Goal: Transaction & Acquisition: Purchase product/service

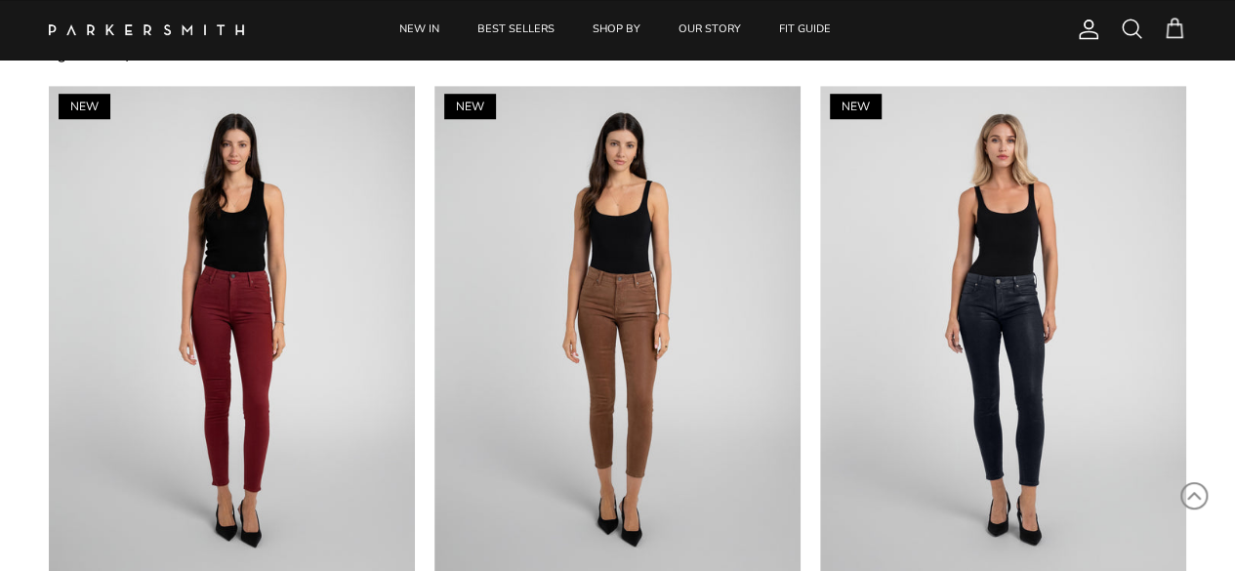
scroll to position [781, 0]
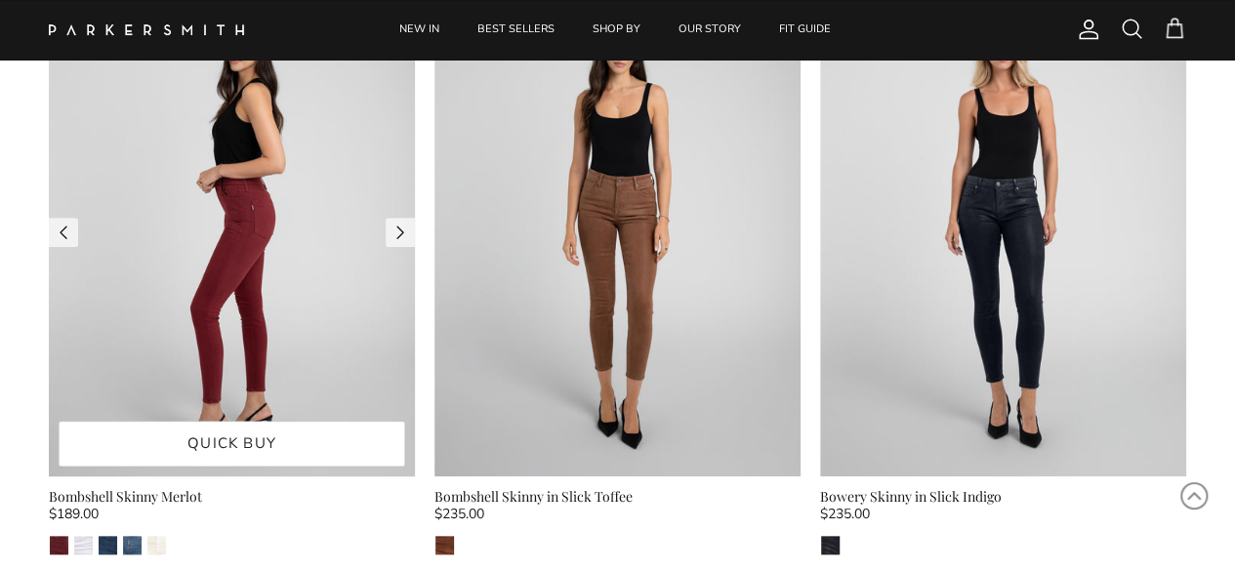
click at [246, 235] on img at bounding box center [232, 232] width 366 height 488
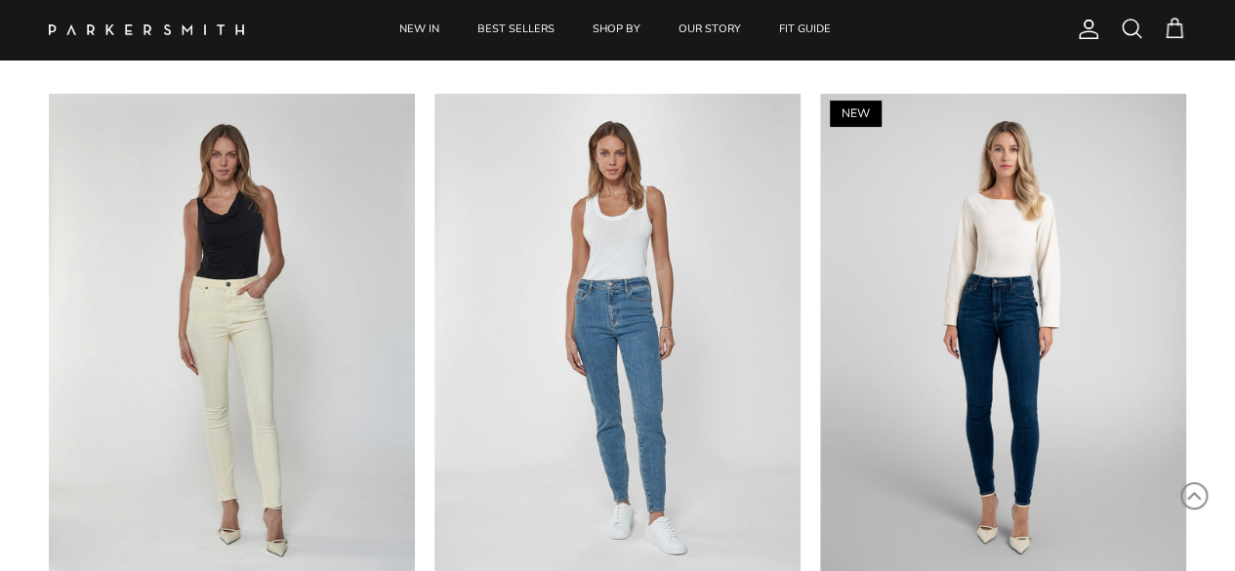
scroll to position [3898, 0]
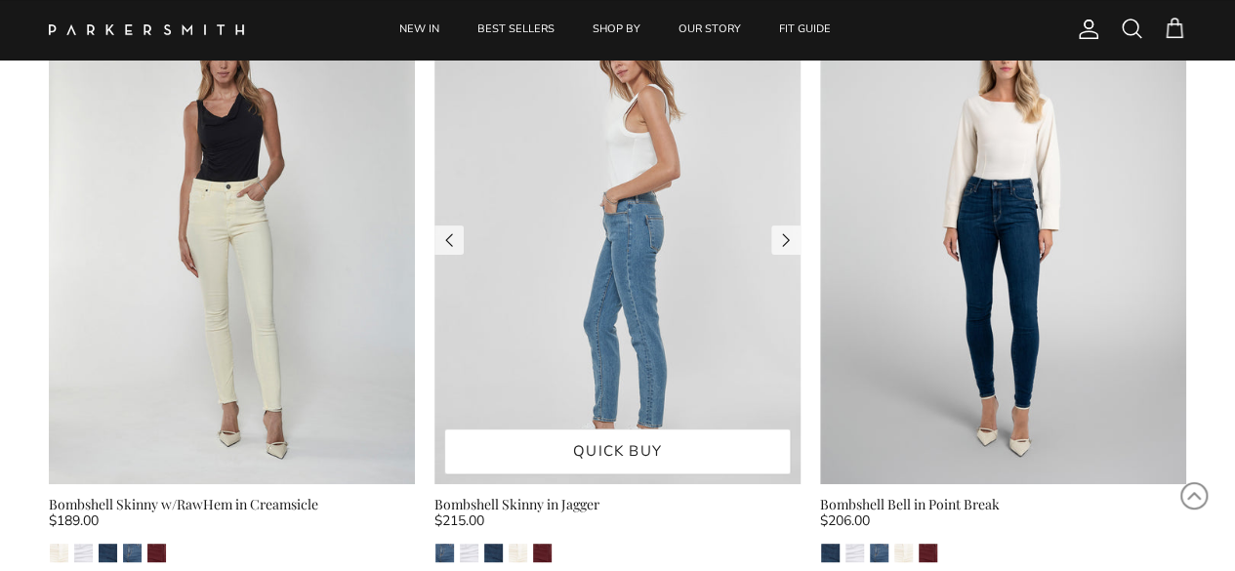
click at [648, 208] on img at bounding box center [618, 240] width 366 height 488
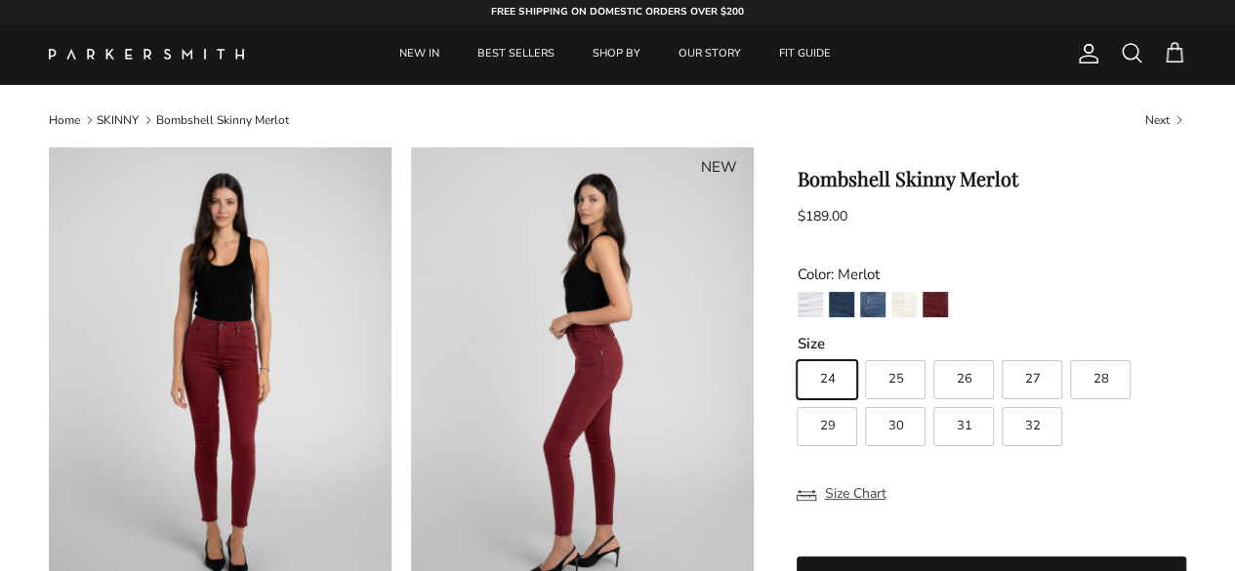
click at [1100, 384] on span "28" at bounding box center [1101, 379] width 16 height 13
click at [797, 353] on input "28" at bounding box center [796, 352] width 1 height 1
radio input "true"
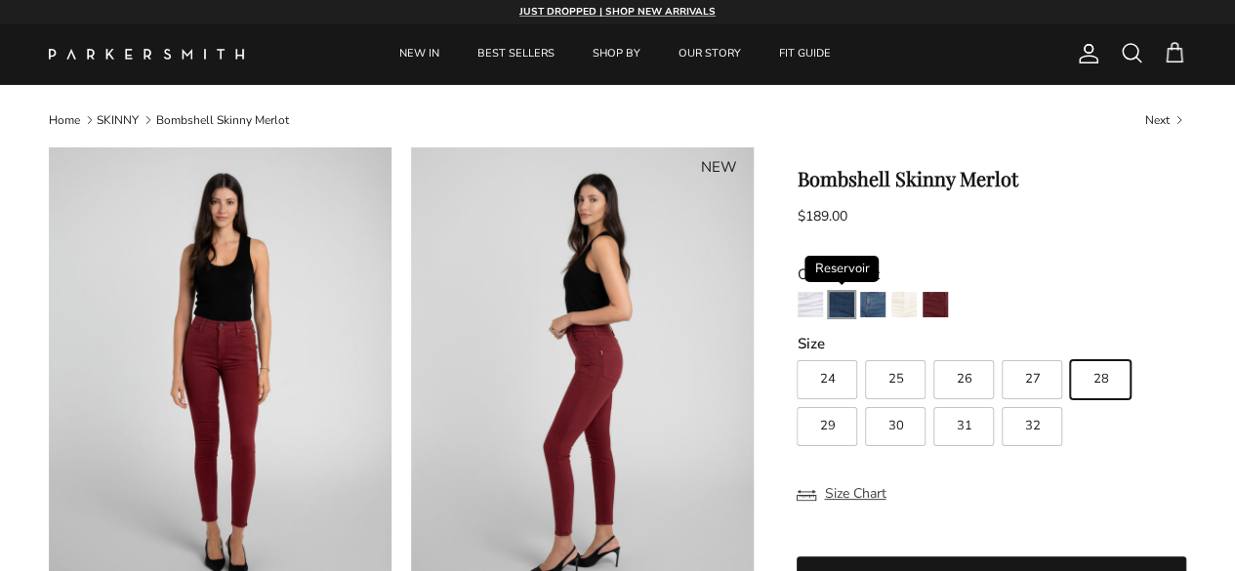
click at [844, 306] on img "Reservoir" at bounding box center [841, 304] width 25 height 25
click at [873, 307] on img "Jagger" at bounding box center [872, 304] width 25 height 25
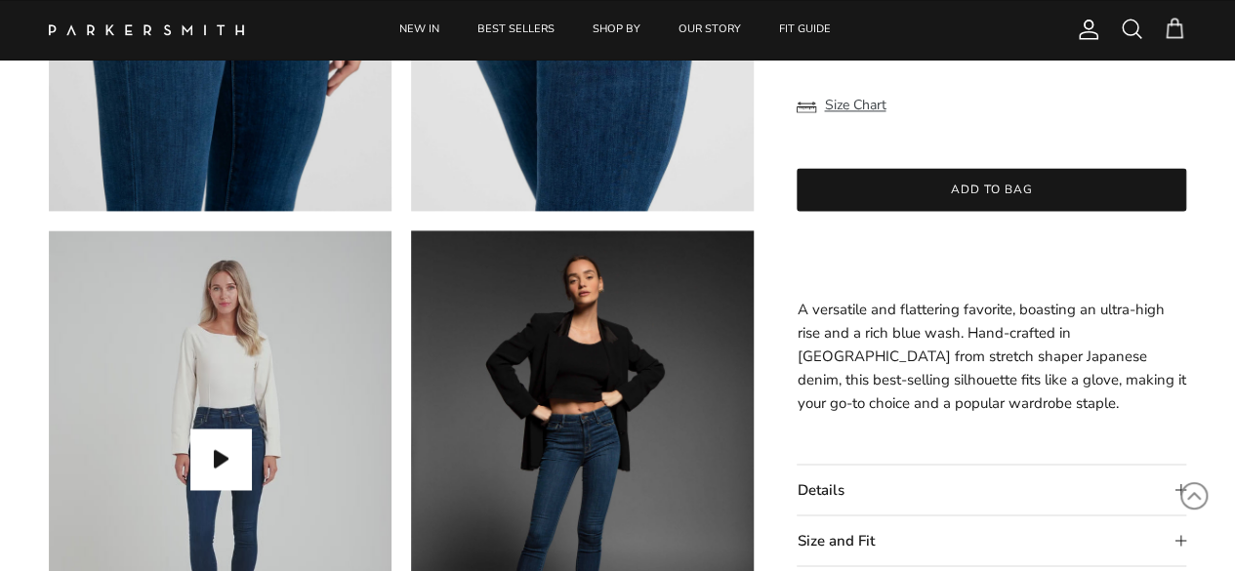
scroll to position [1465, 0]
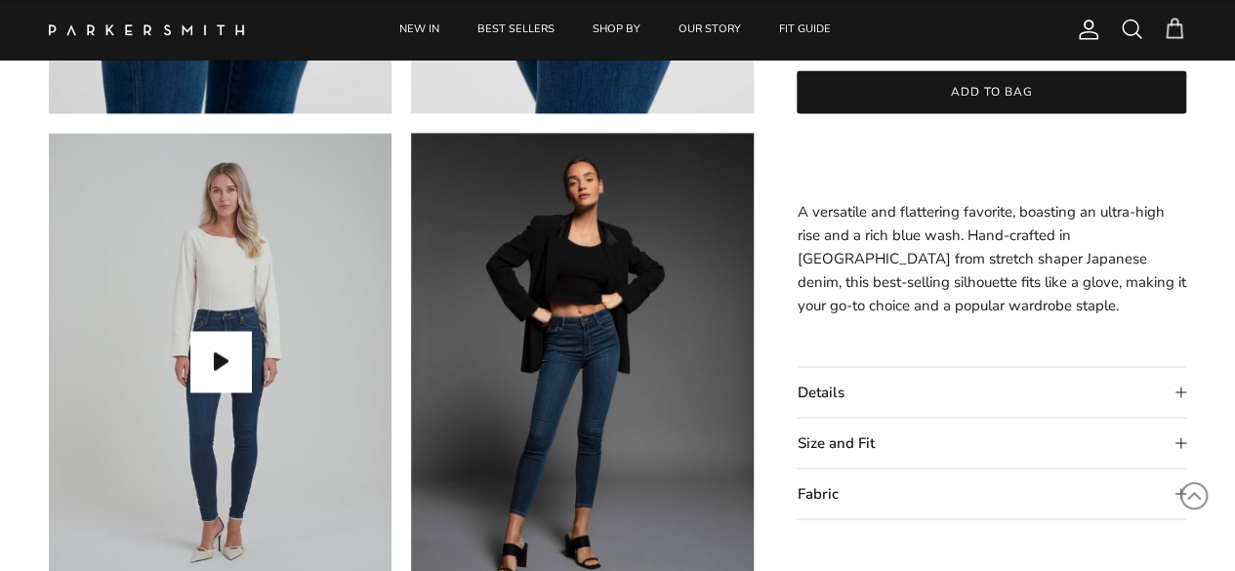
click at [1179, 393] on summary "Details" at bounding box center [992, 393] width 390 height 50
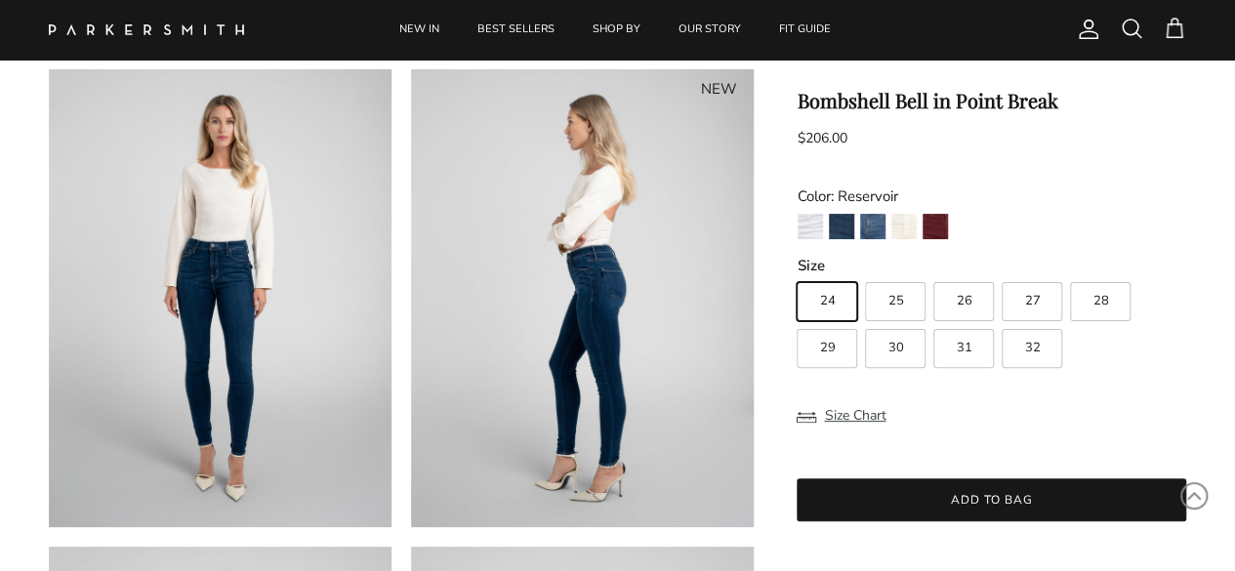
scroll to position [0, 0]
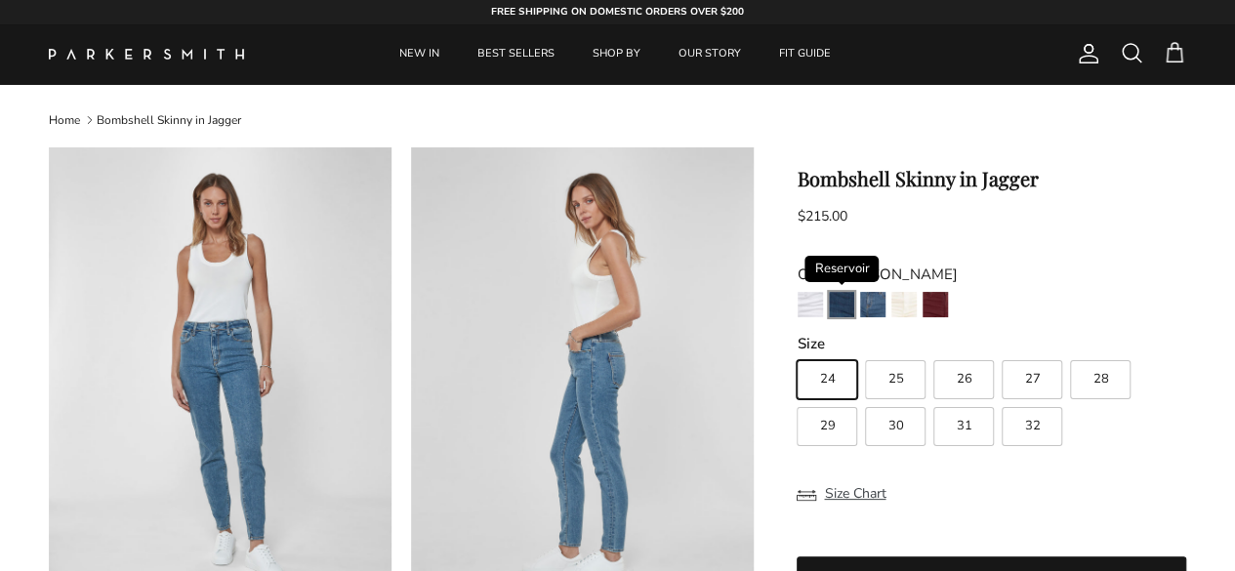
click at [841, 302] on img "Reservoir" at bounding box center [841, 304] width 25 height 25
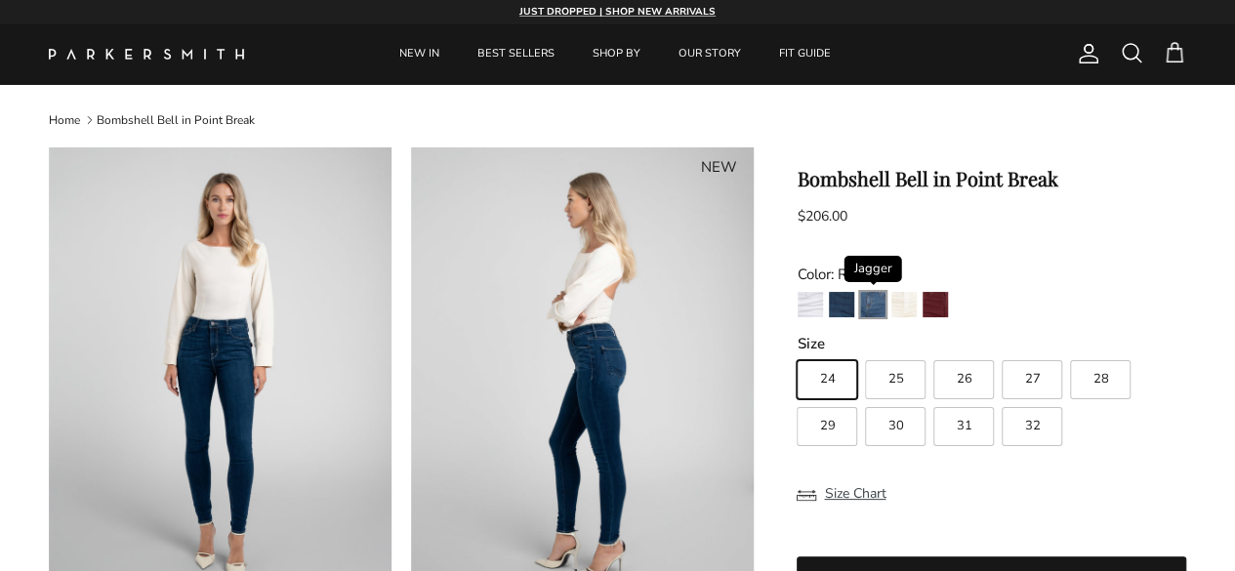
click at [875, 306] on img "Jagger" at bounding box center [872, 304] width 25 height 25
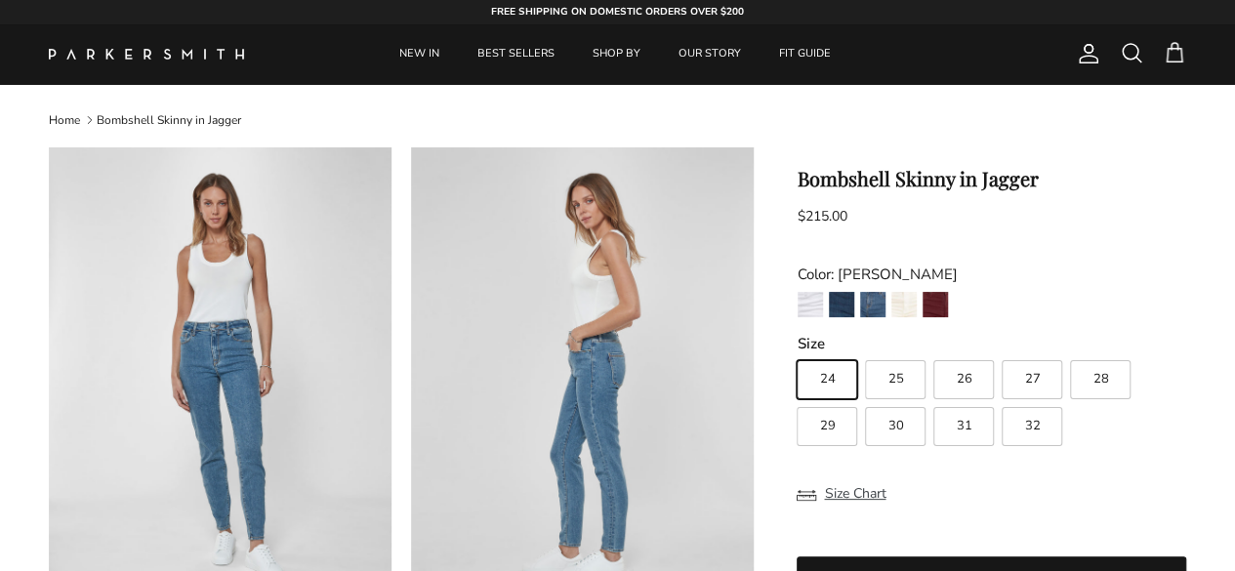
scroll to position [98, 0]
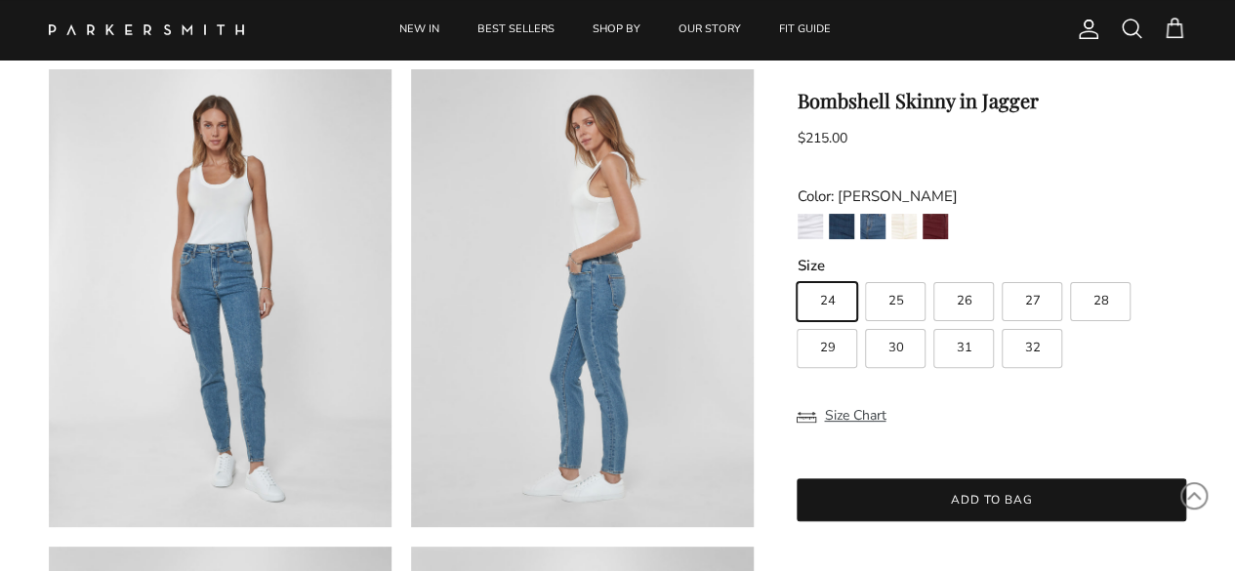
click at [1098, 304] on span "28" at bounding box center [1101, 301] width 16 height 13
click at [797, 274] on input "28" at bounding box center [796, 273] width 1 height 1
radio input "true"
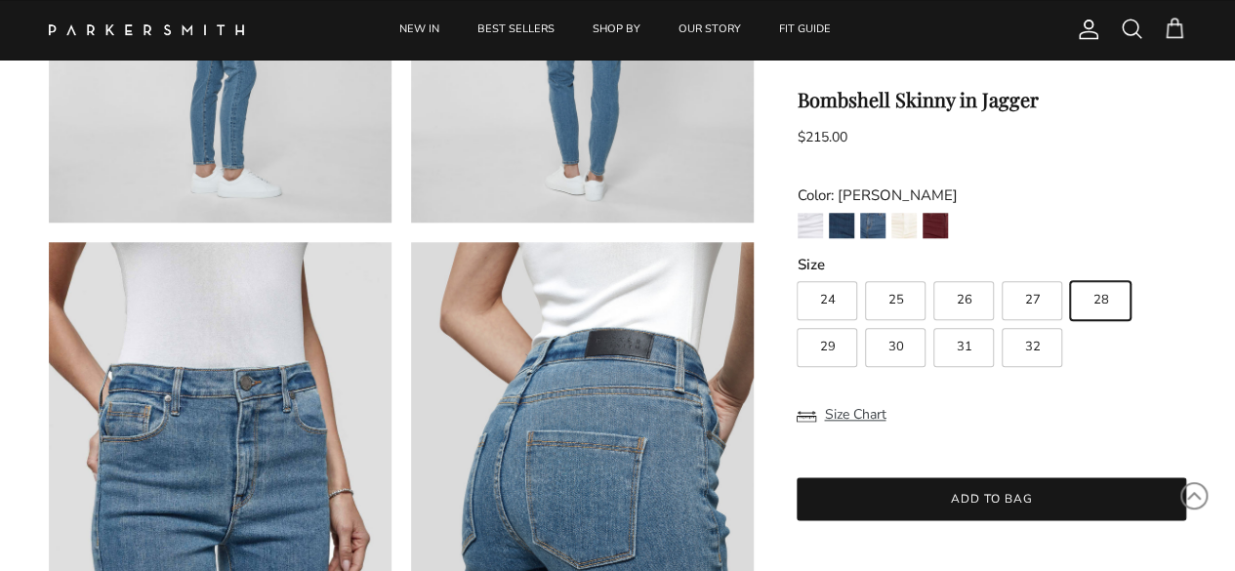
scroll to position [684, 0]
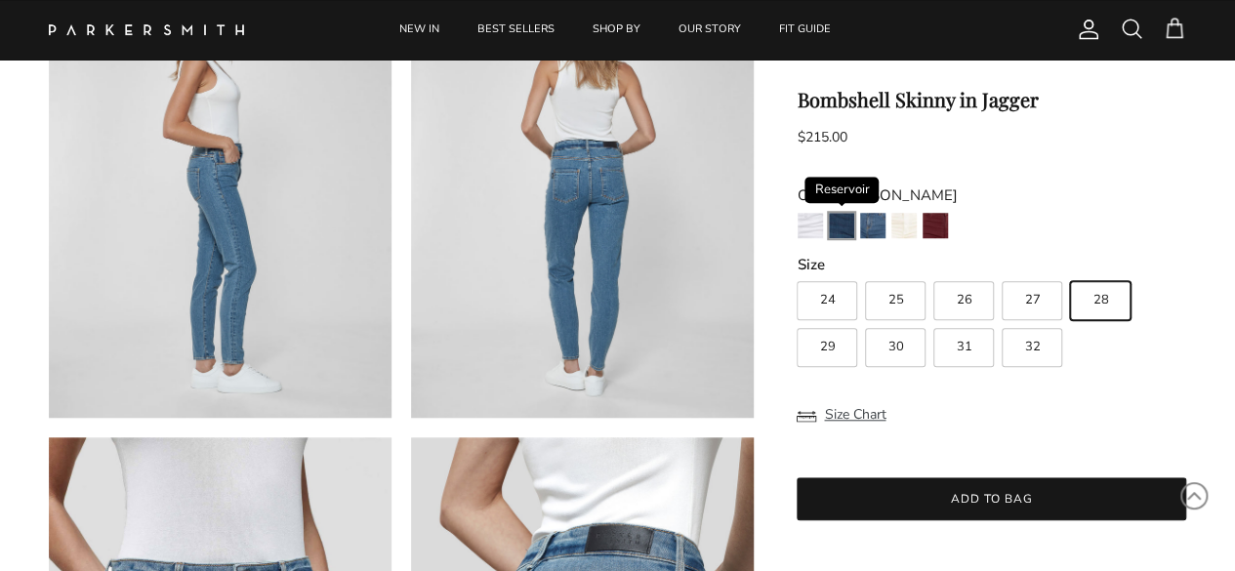
click at [838, 227] on img "Reservoir" at bounding box center [841, 226] width 25 height 25
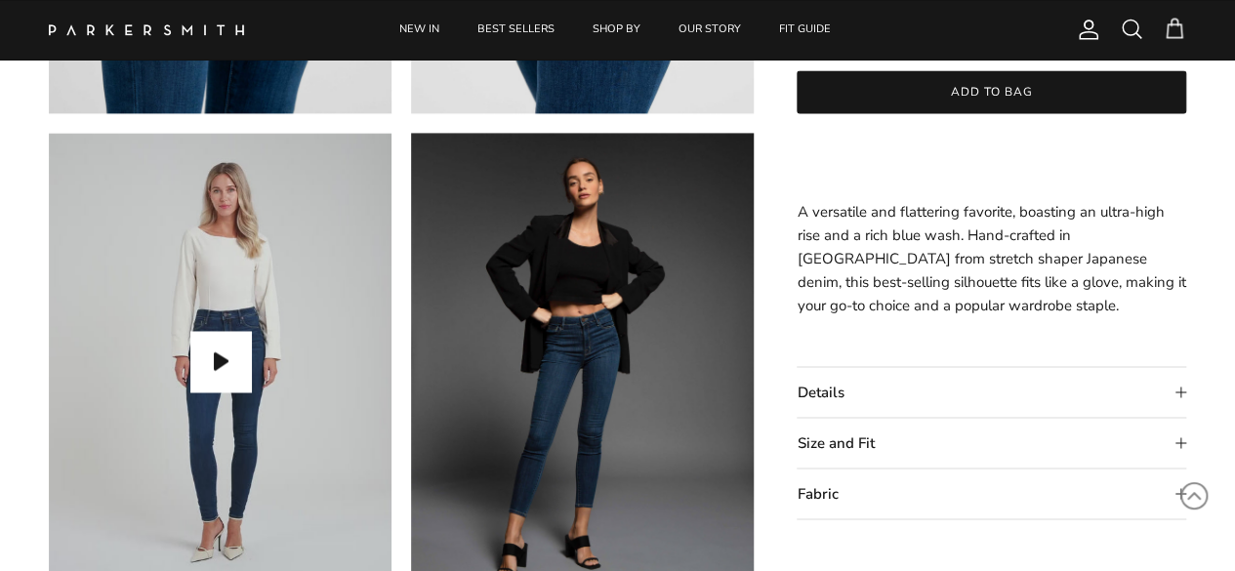
scroll to position [1562, 0]
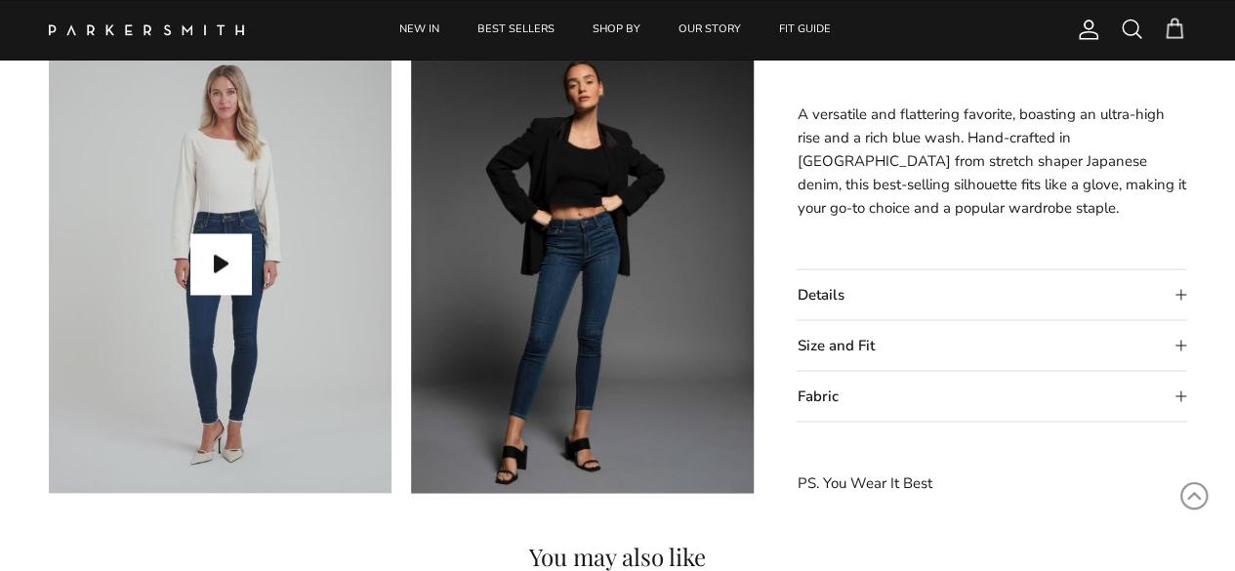
click at [1174, 393] on summary "Fabric" at bounding box center [992, 397] width 390 height 50
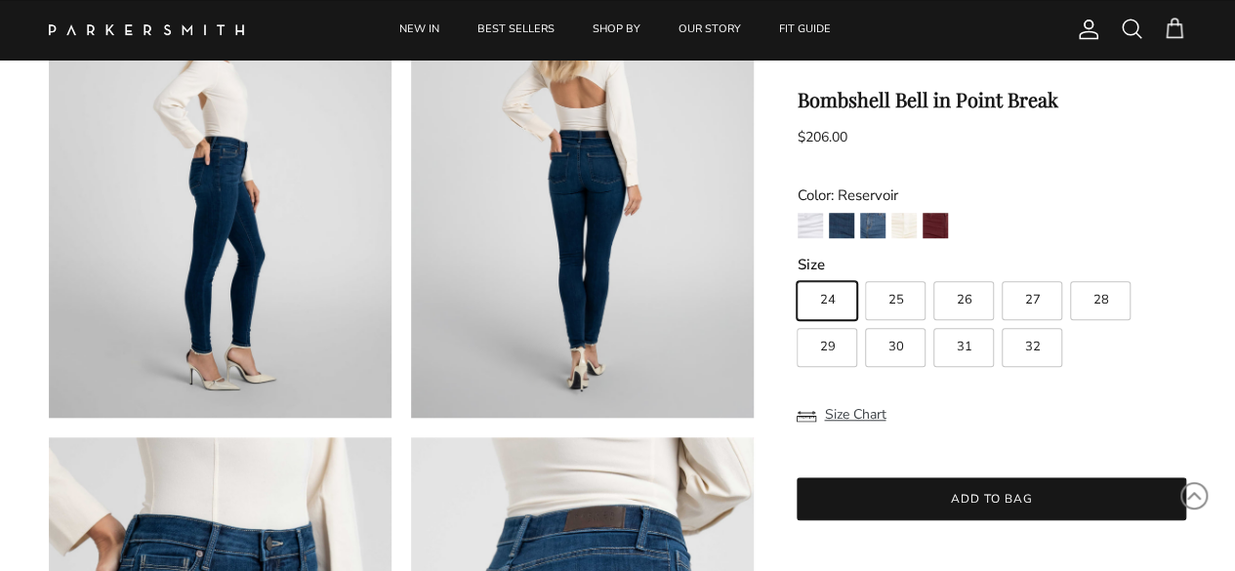
scroll to position [488, 0]
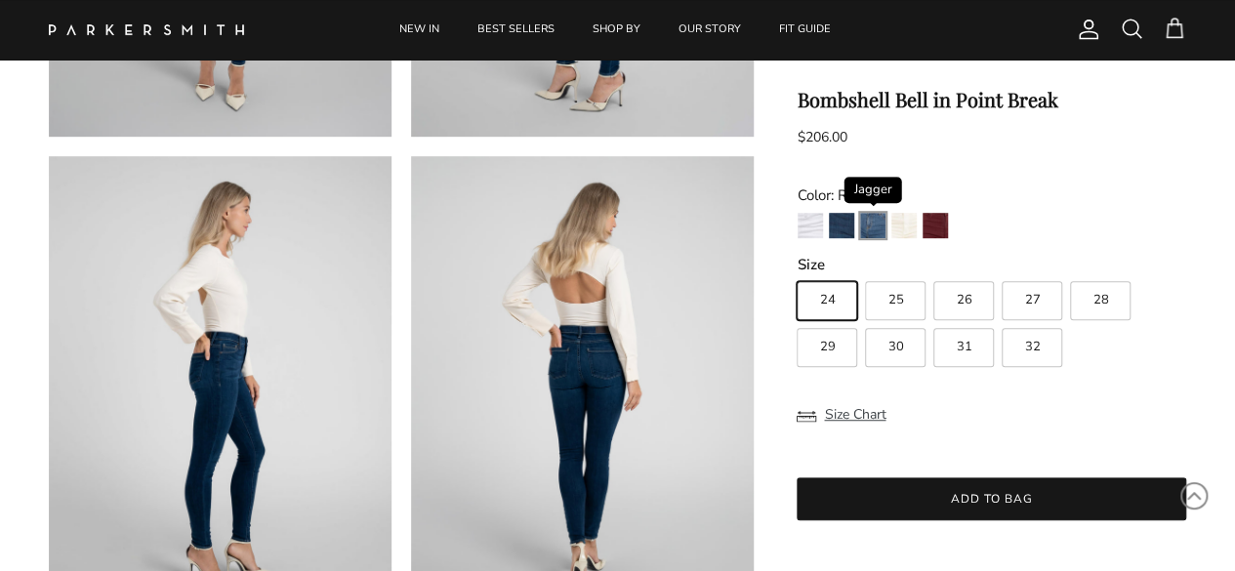
click at [871, 231] on img "Jagger" at bounding box center [872, 226] width 25 height 25
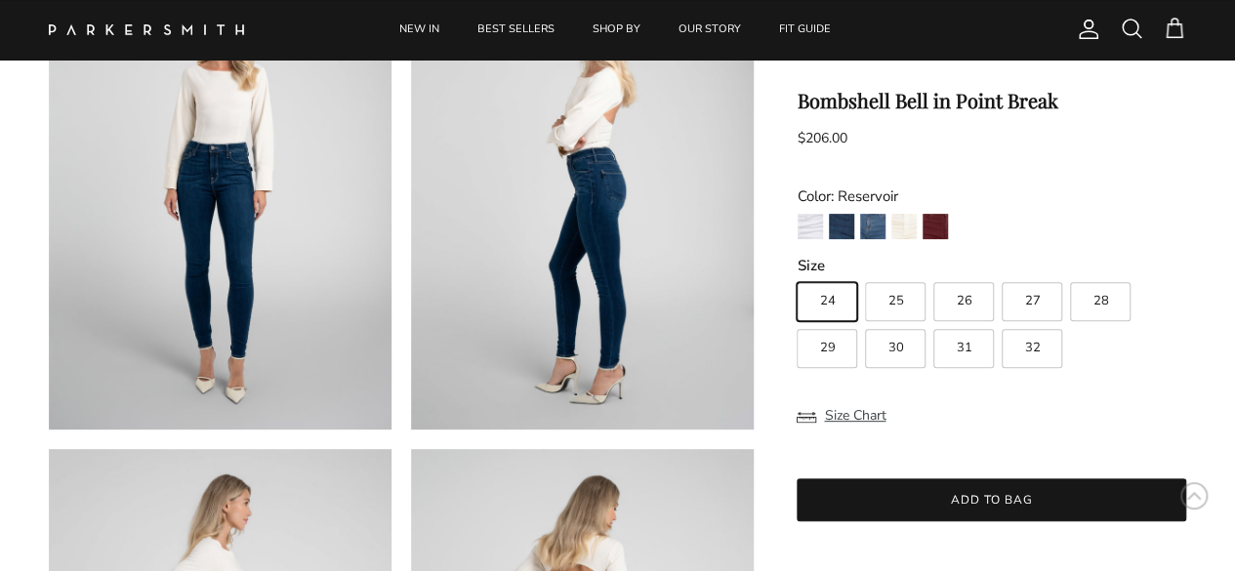
scroll to position [0, 0]
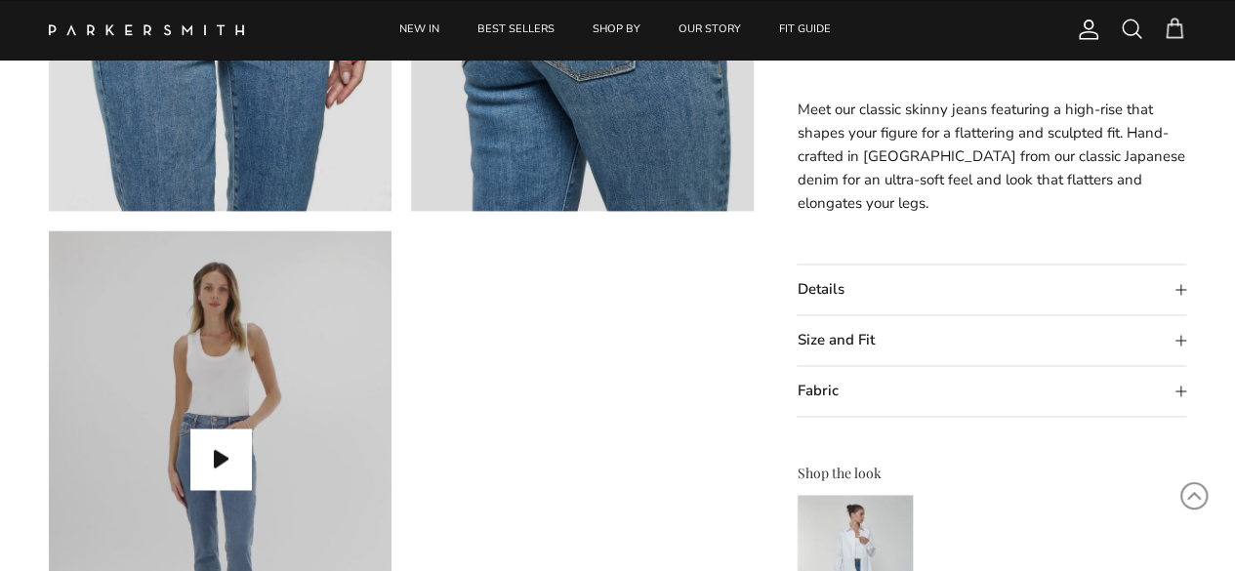
scroll to position [1465, 0]
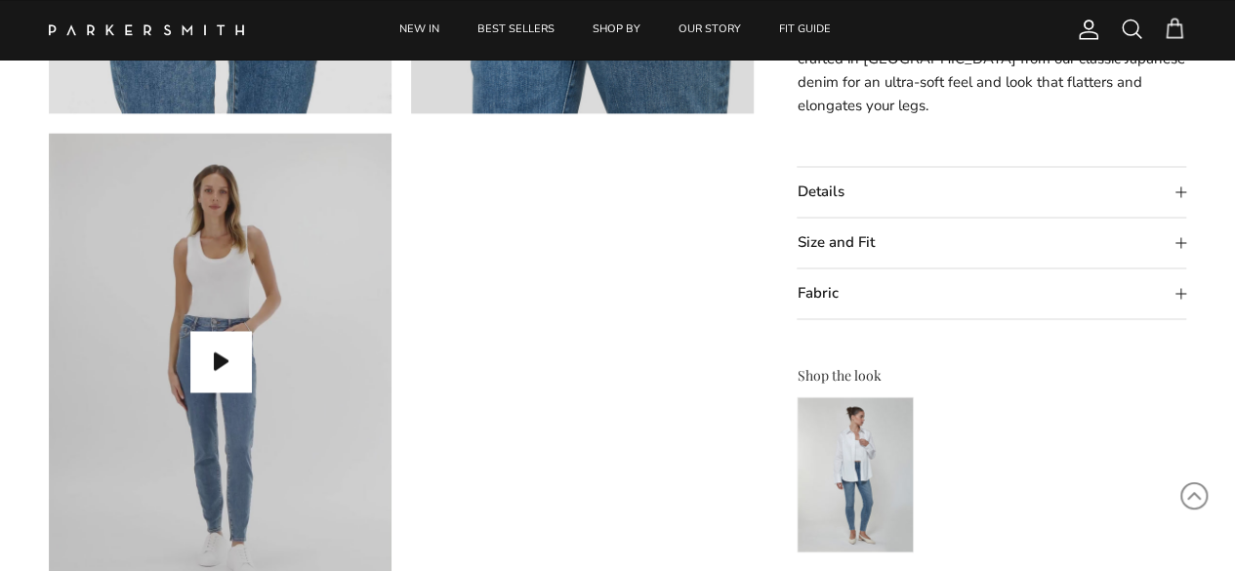
click at [1176, 291] on summary "Fabric" at bounding box center [992, 294] width 390 height 50
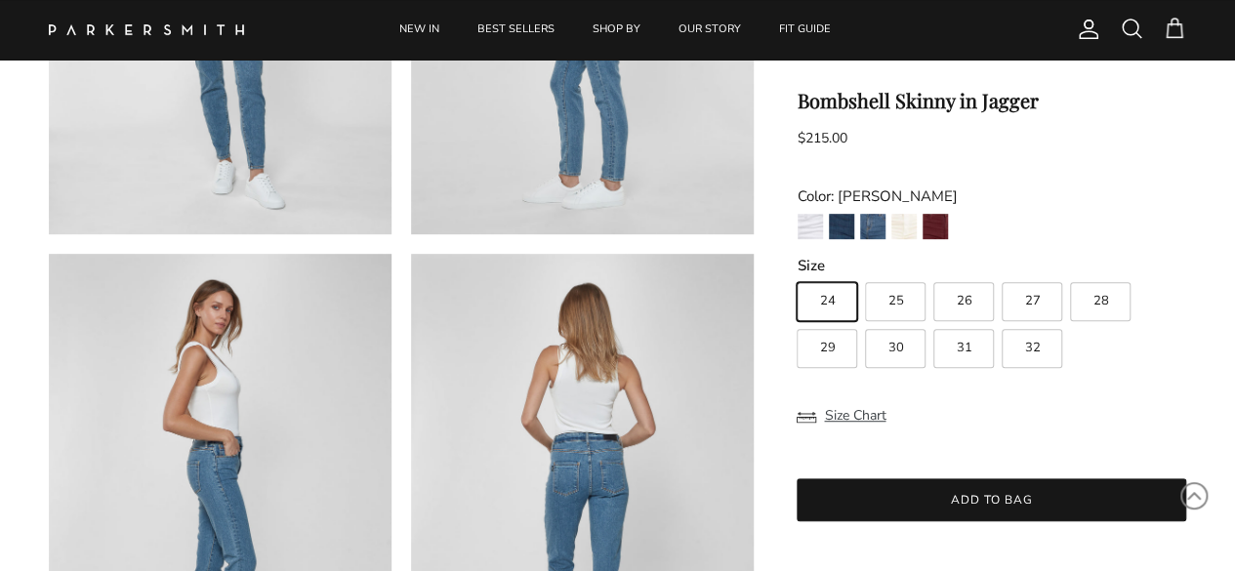
scroll to position [195, 0]
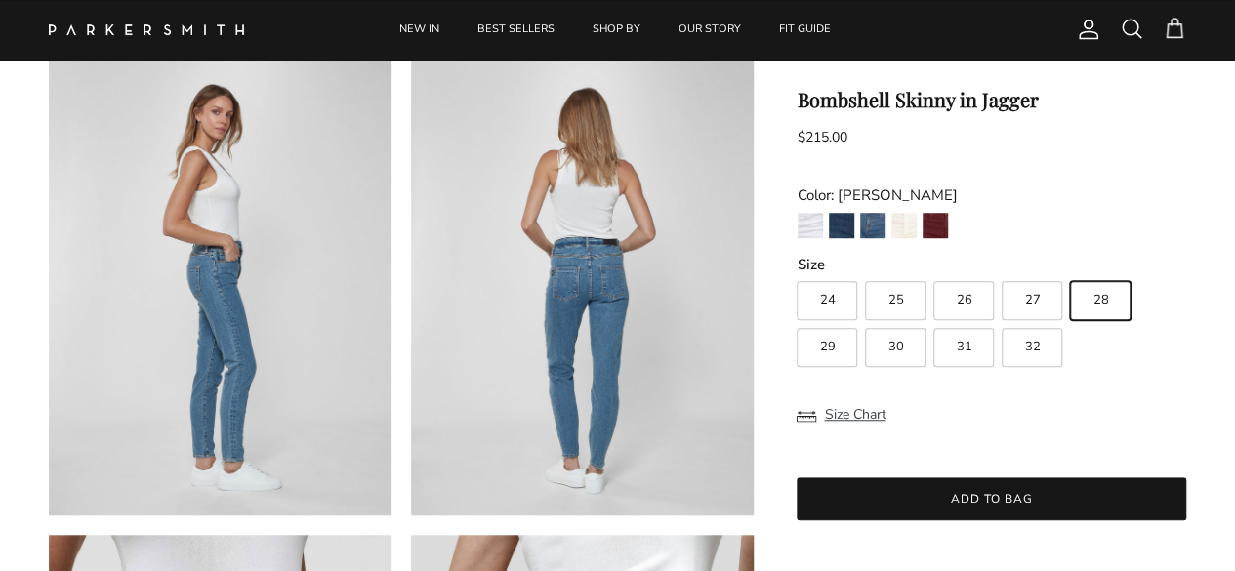
scroll to position [488, 0]
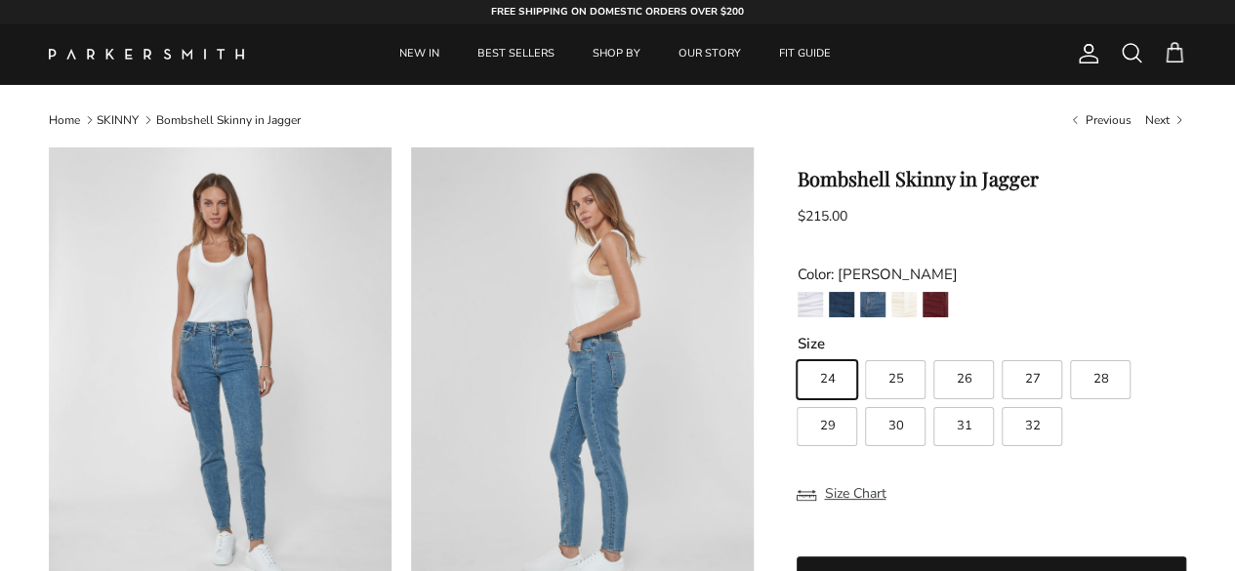
click at [1103, 386] on span "28" at bounding box center [1101, 379] width 16 height 13
click at [797, 353] on input "28" at bounding box center [796, 352] width 1 height 1
radio input "true"
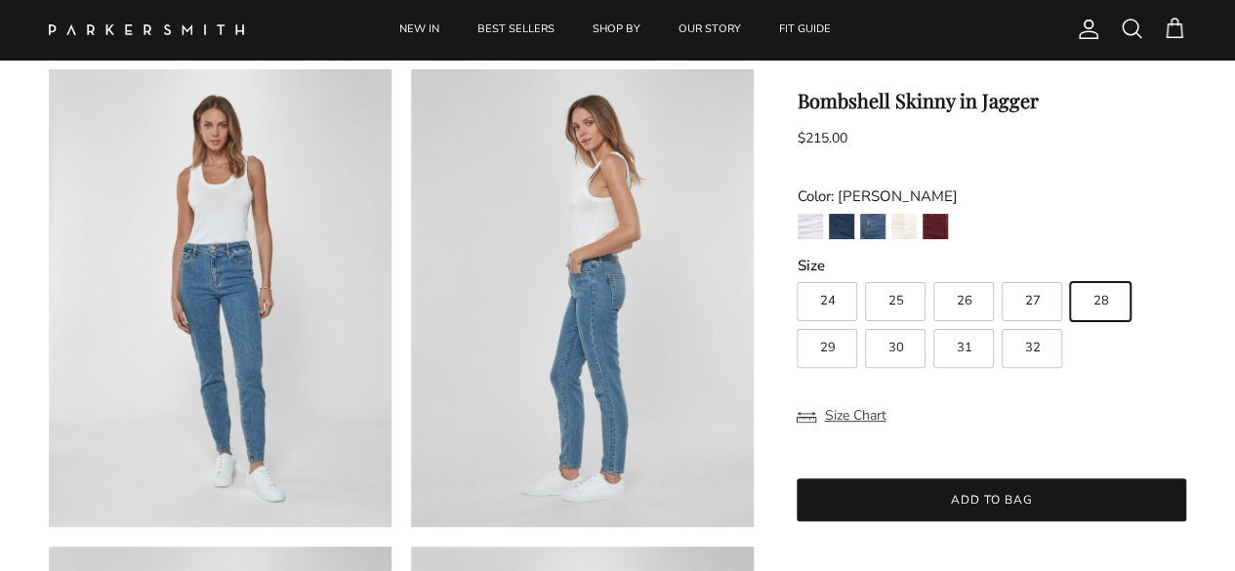
scroll to position [195, 0]
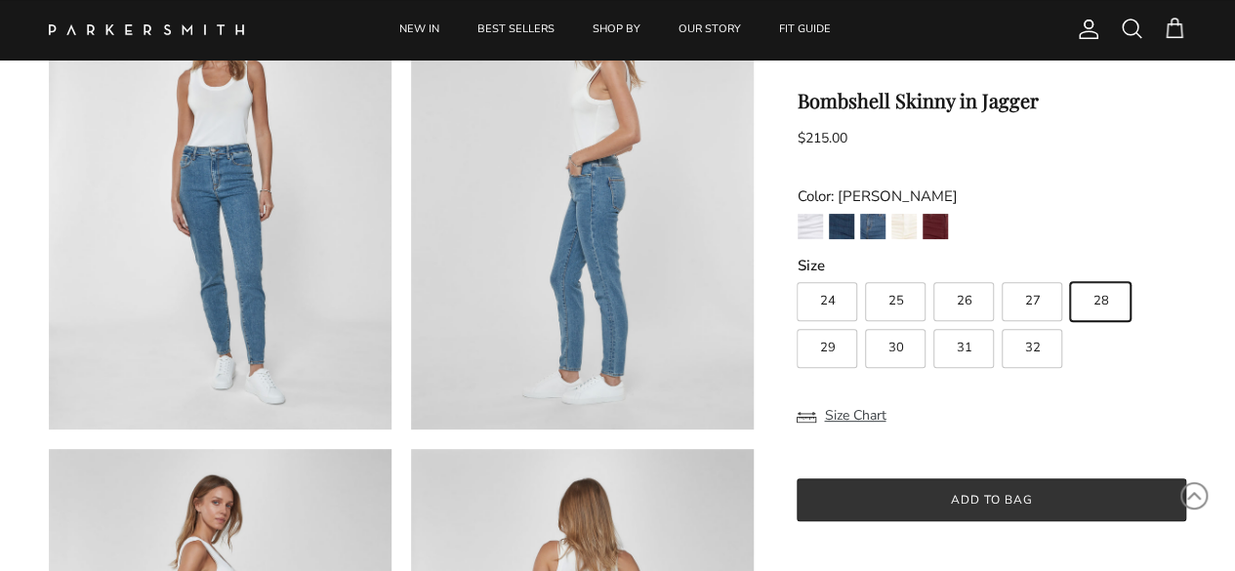
click at [963, 499] on button "Add to bag" at bounding box center [992, 499] width 390 height 43
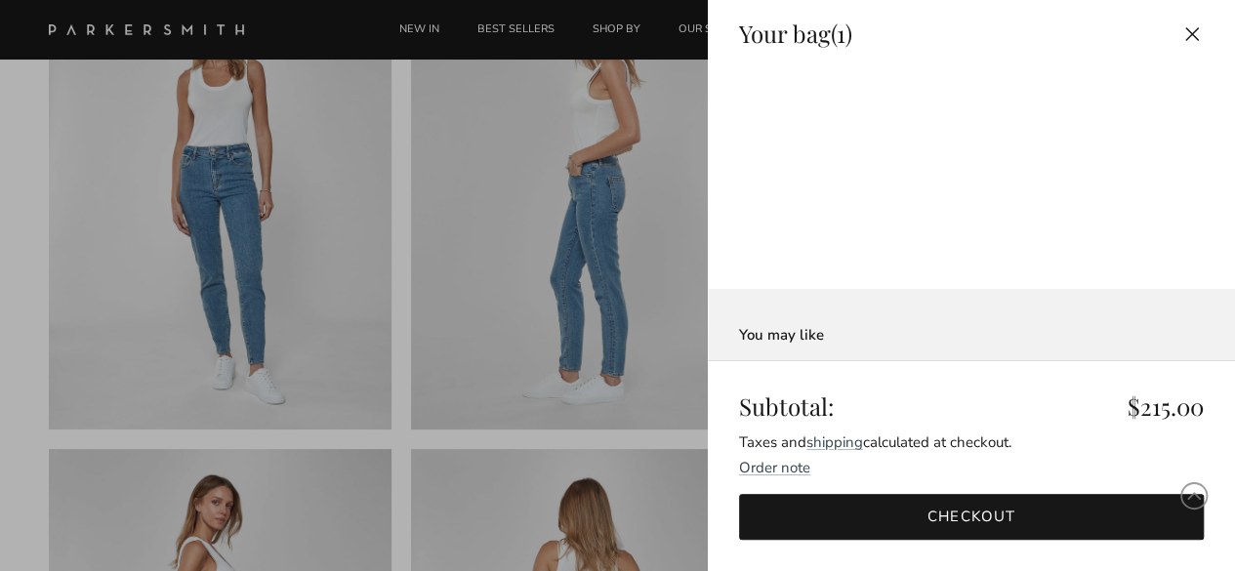
scroll to position [0, 0]
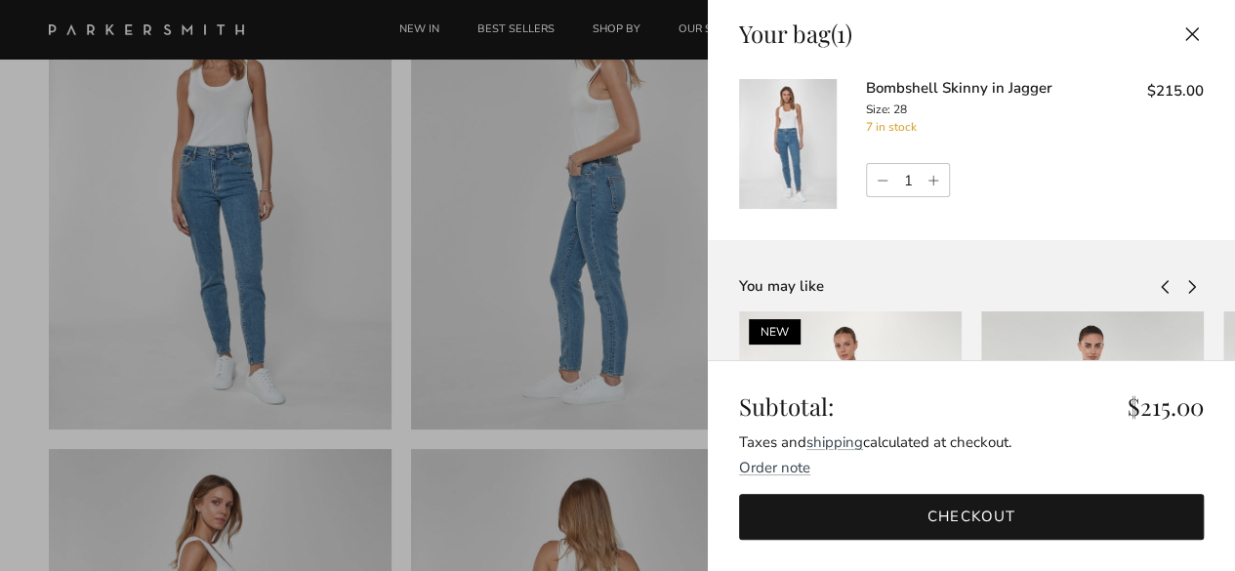
click at [1173, 32] on button "Close" at bounding box center [1192, 34] width 43 height 44
